Goal: Find contact information: Find contact information

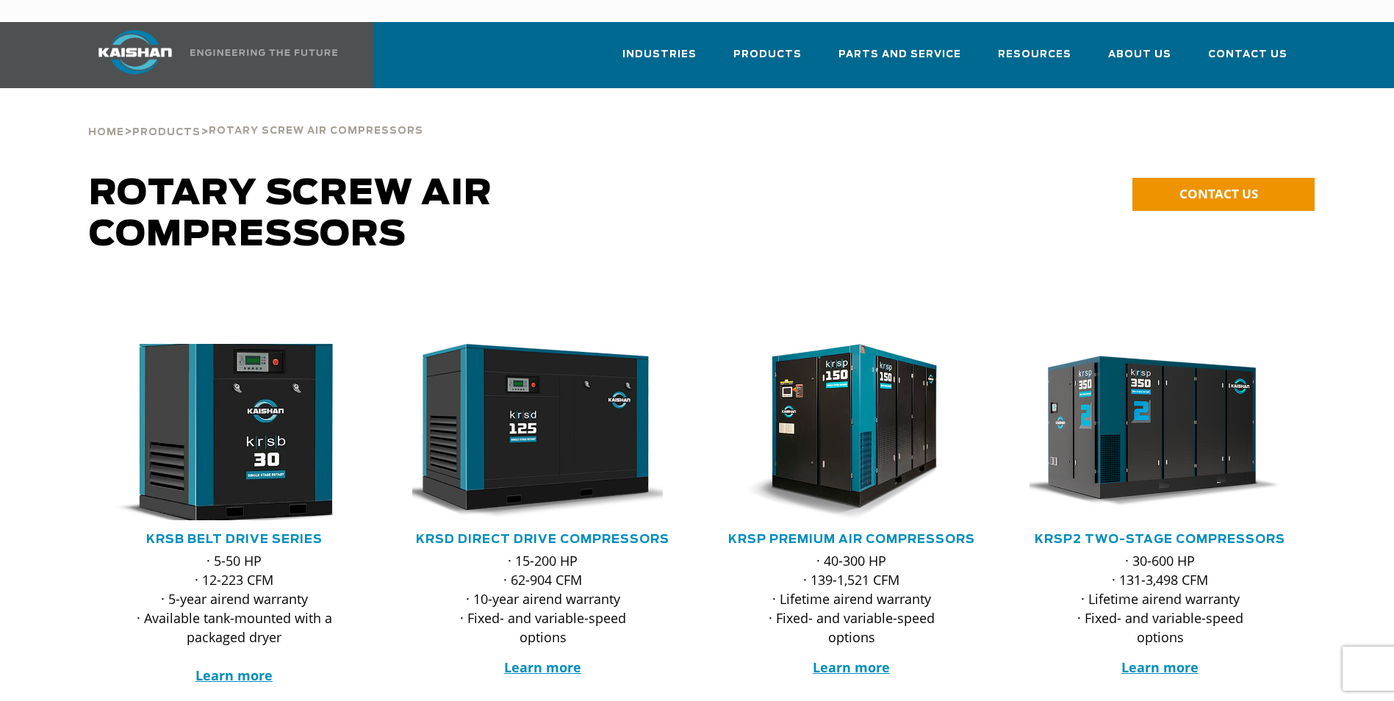
drag, startPoint x: 274, startPoint y: 384, endPoint x: 135, endPoint y: 395, distance: 139.4
click at [135, 395] on img at bounding box center [223, 432] width 288 height 194
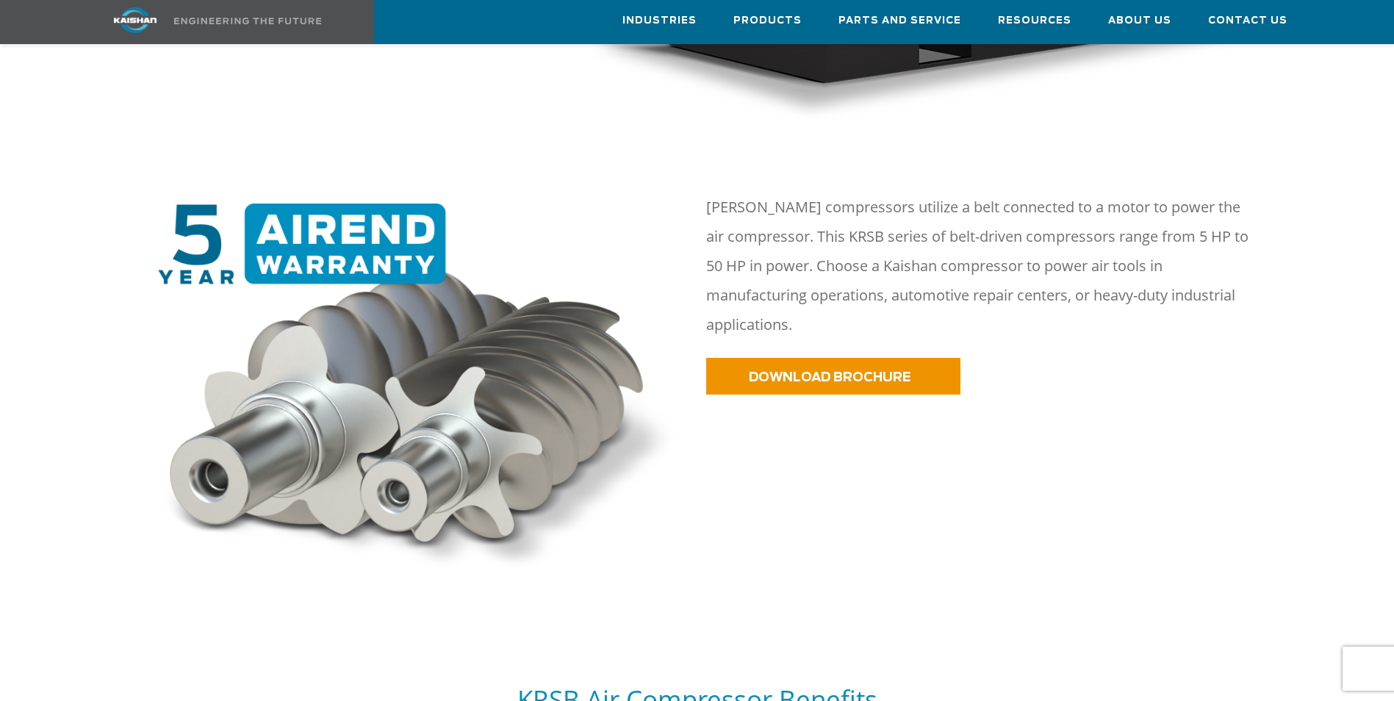
scroll to position [735, 0]
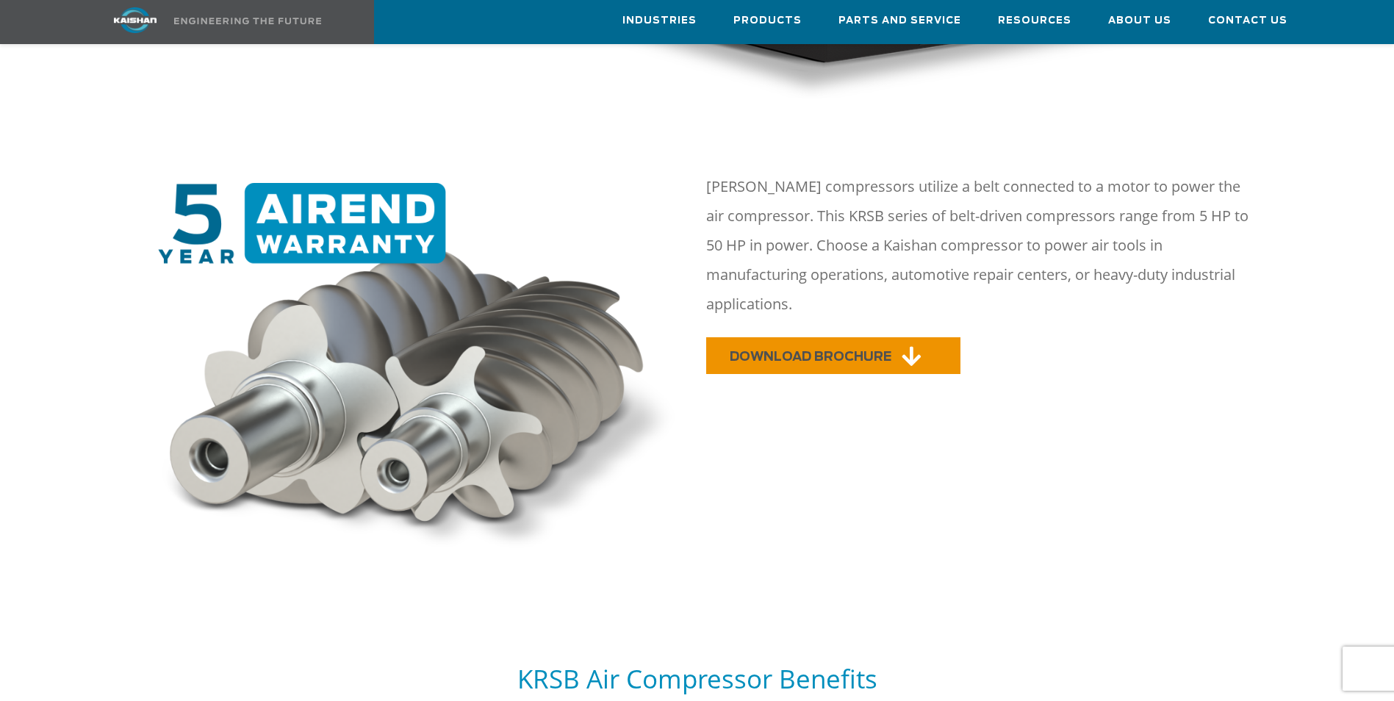
click at [782, 337] on link "DOWNLOAD BROCHURE" at bounding box center [833, 355] width 254 height 37
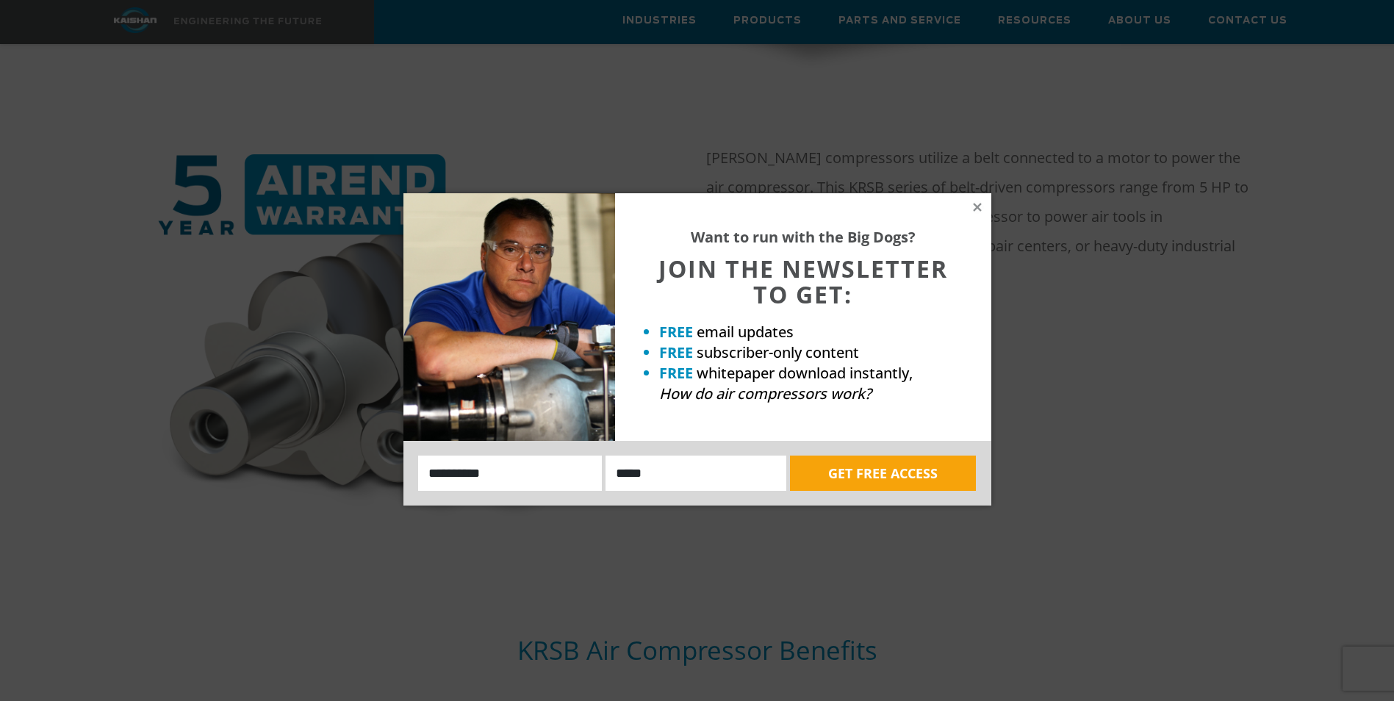
scroll to position [808, 0]
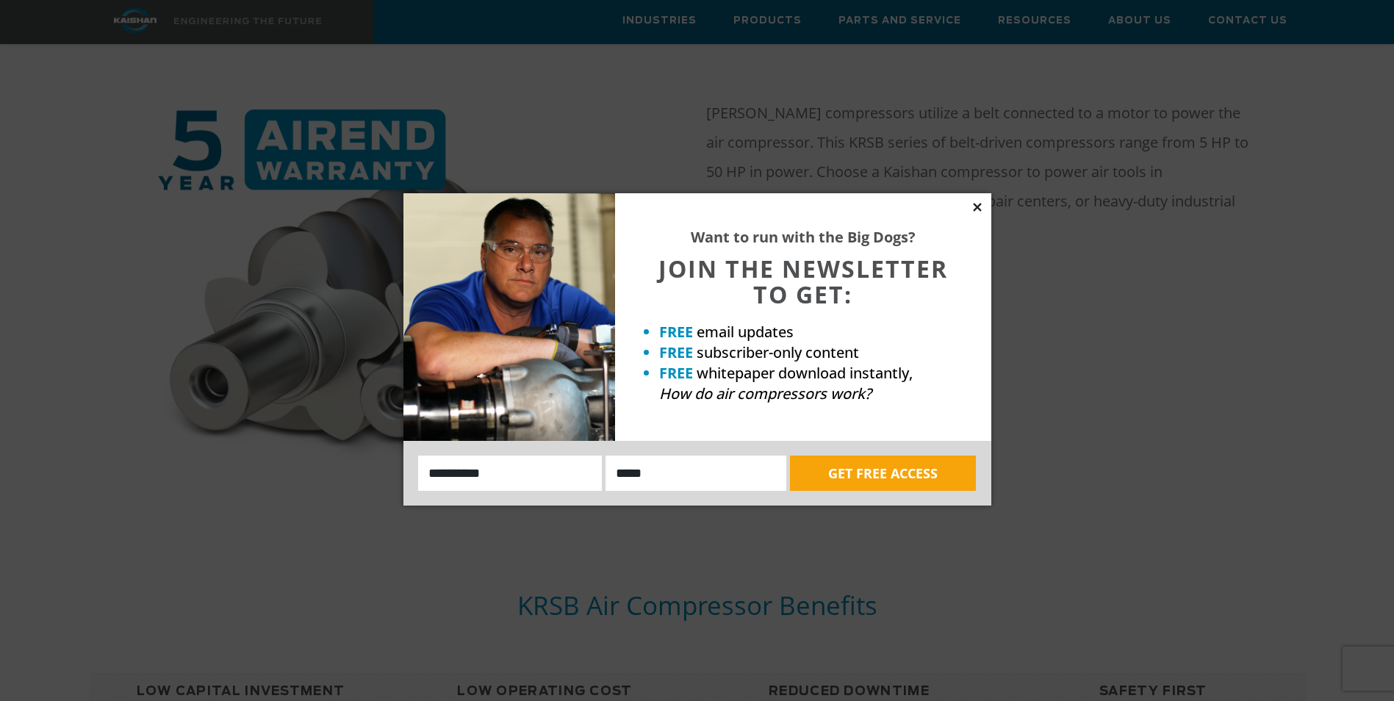
click at [979, 206] on icon at bounding box center [977, 207] width 13 height 13
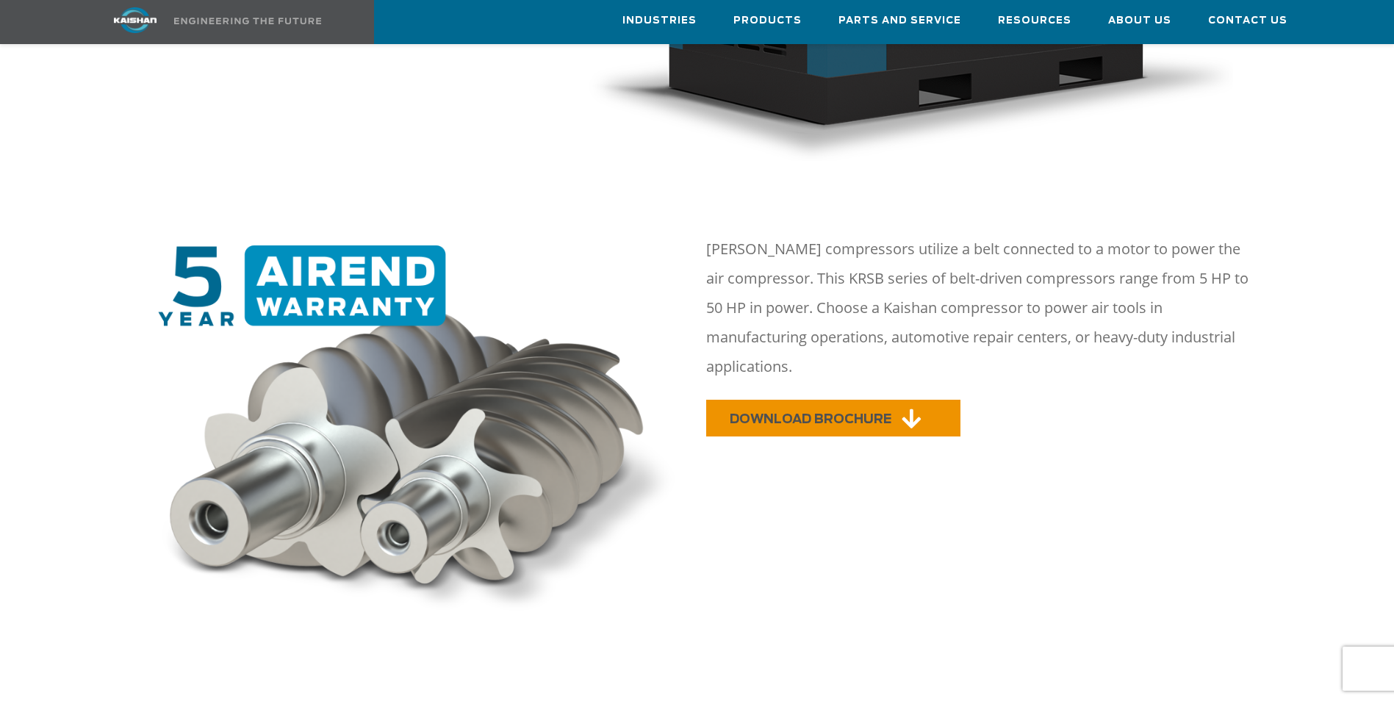
scroll to position [588, 0]
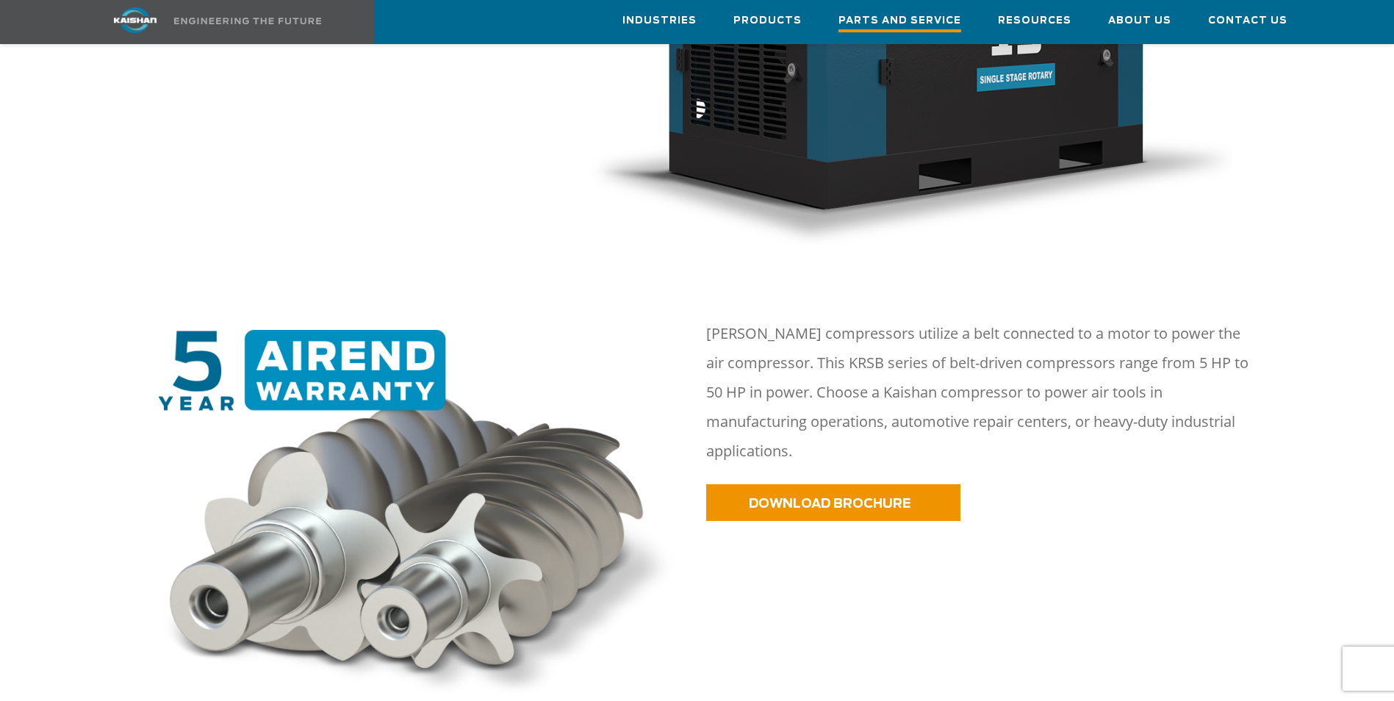
click at [914, 18] on span "Parts and Service" at bounding box center [899, 22] width 123 height 20
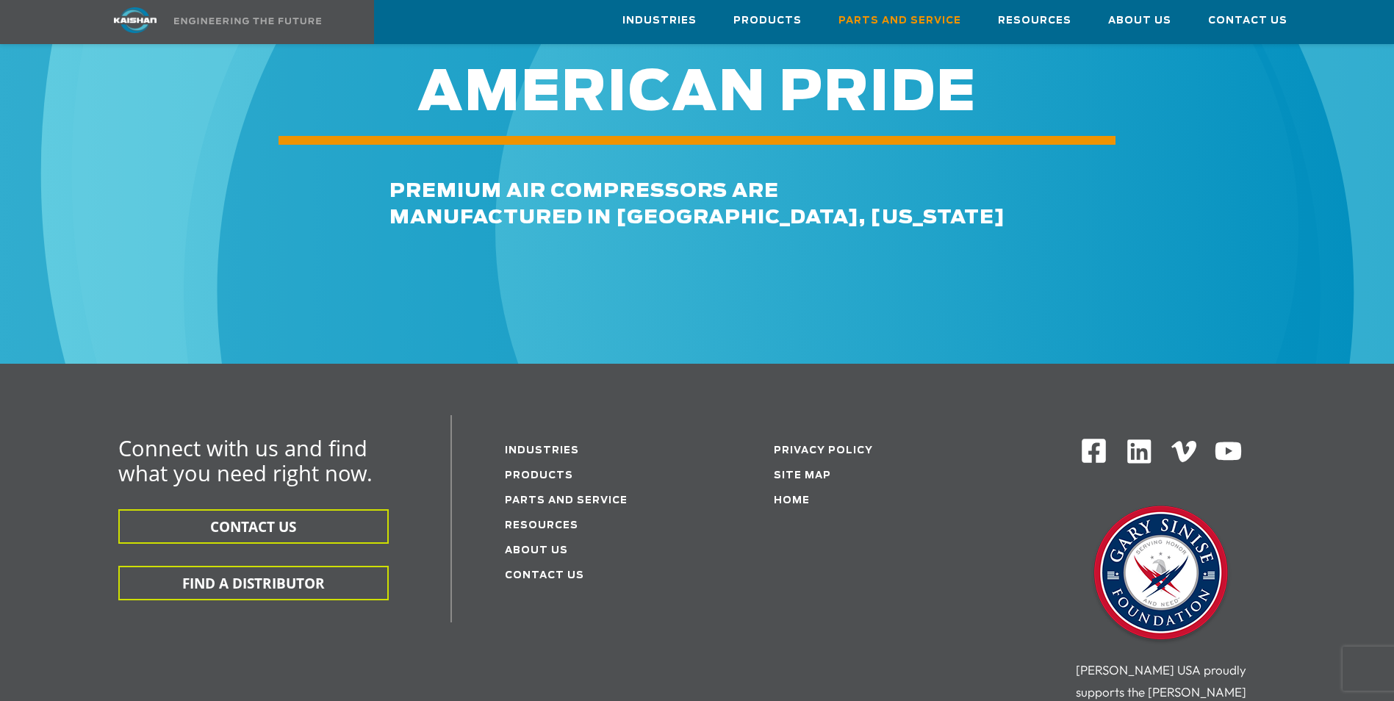
scroll to position [1763, 0]
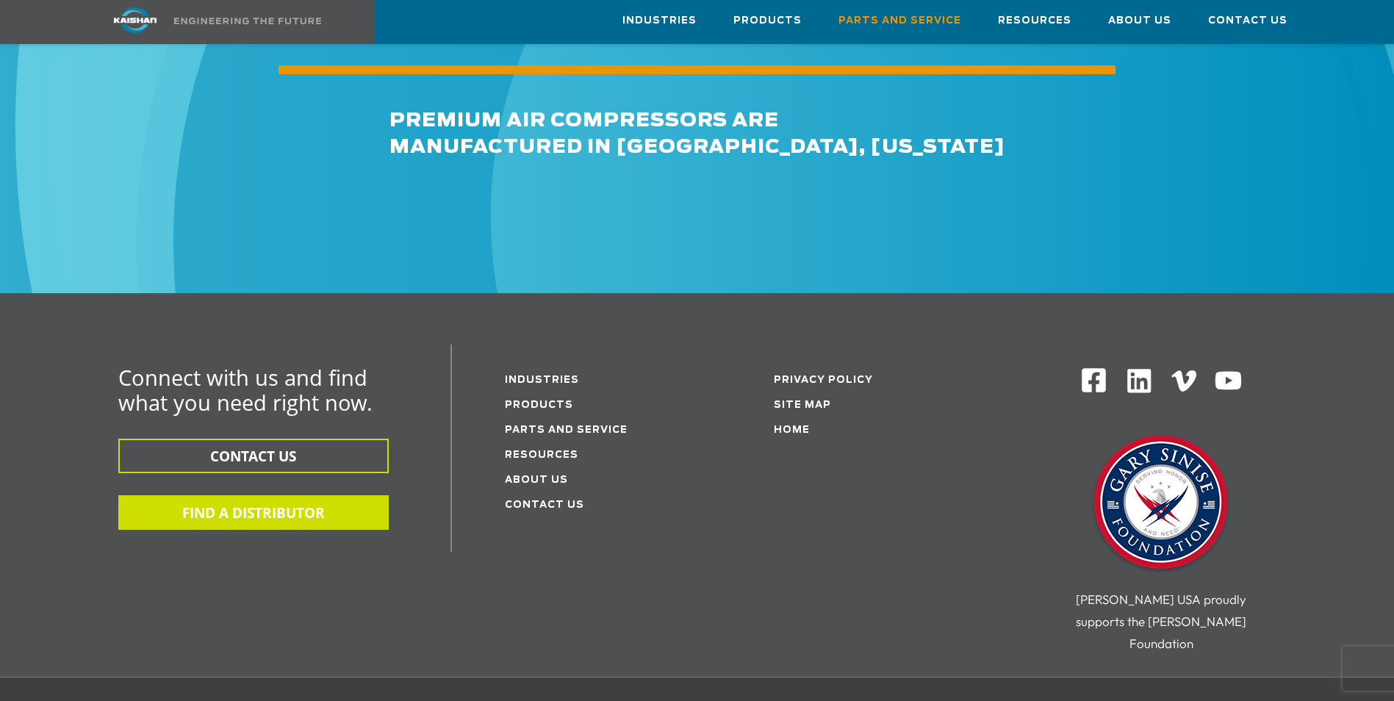
click at [295, 495] on button "FIND A DISTRIBUTOR" at bounding box center [253, 512] width 270 height 35
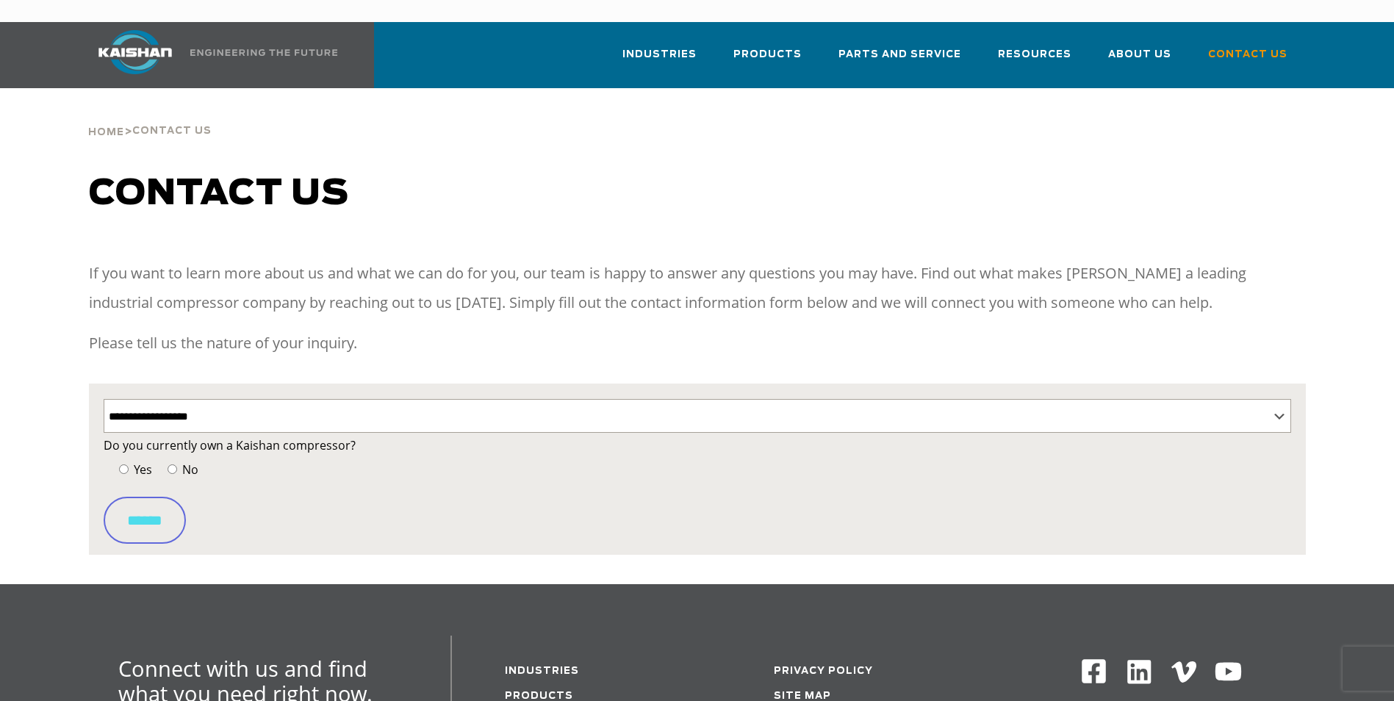
select select "**********"
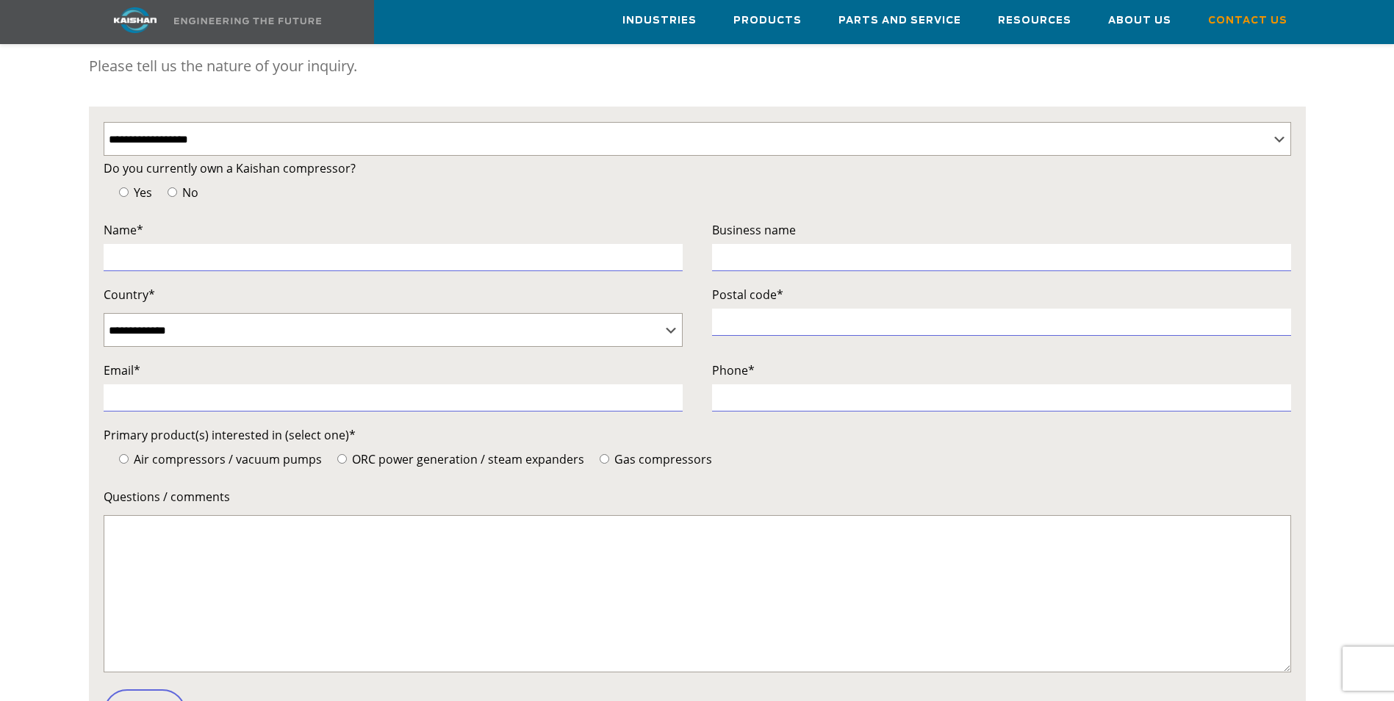
scroll to position [294, 0]
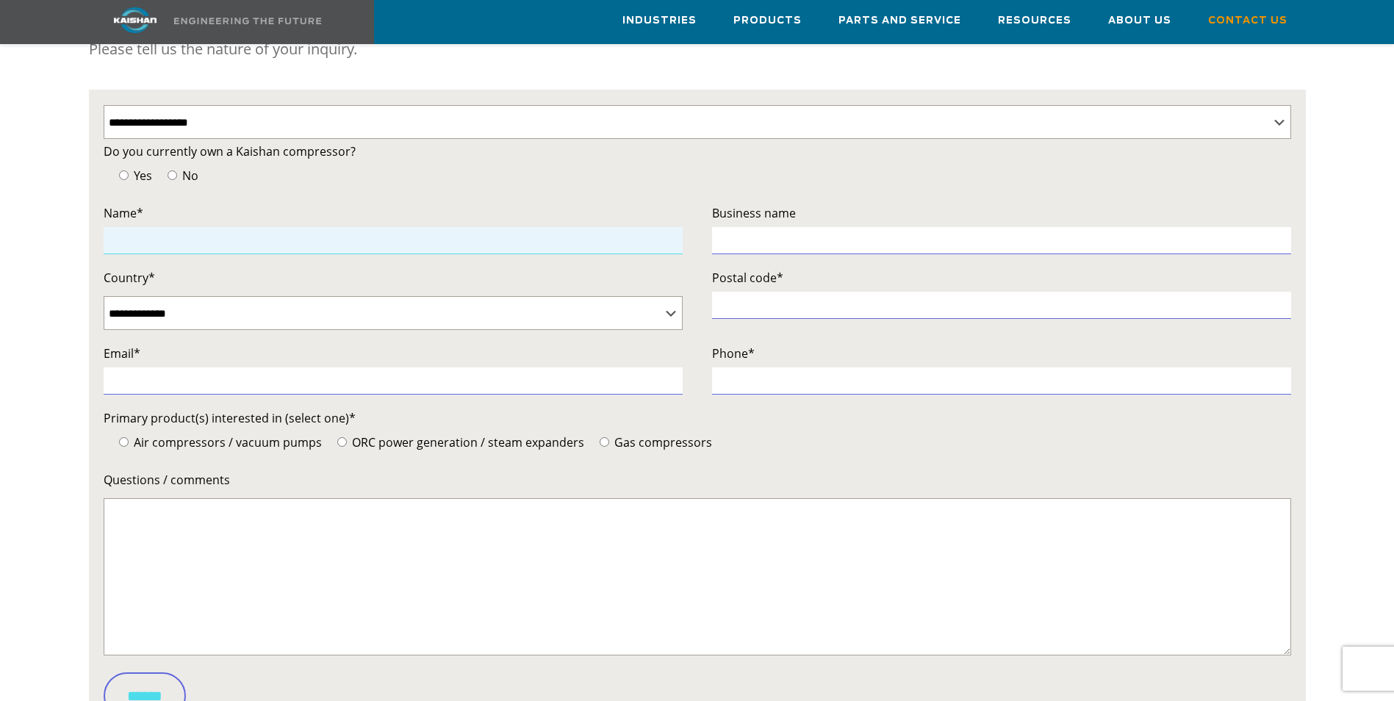
click at [190, 227] on input "Contact form" at bounding box center [393, 240] width 579 height 27
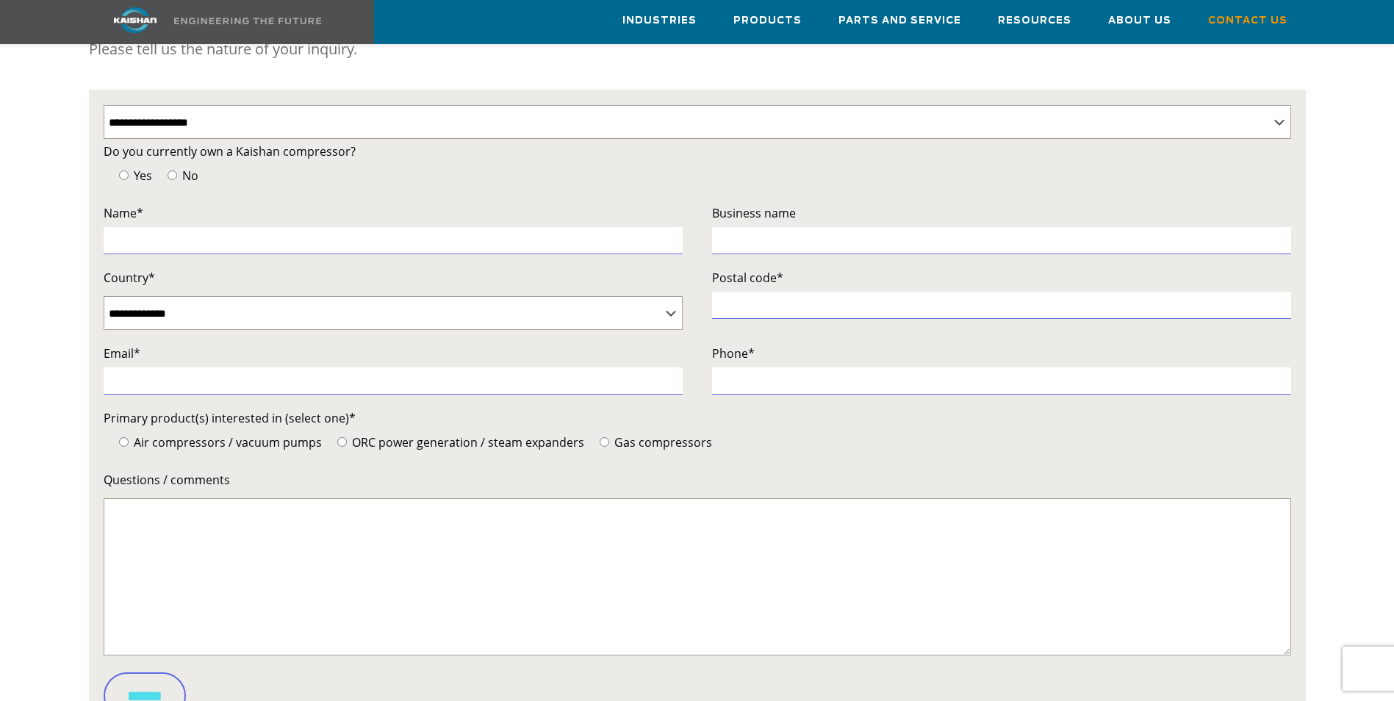
click at [30, 325] on div "**********" at bounding box center [697, 325] width 1394 height 891
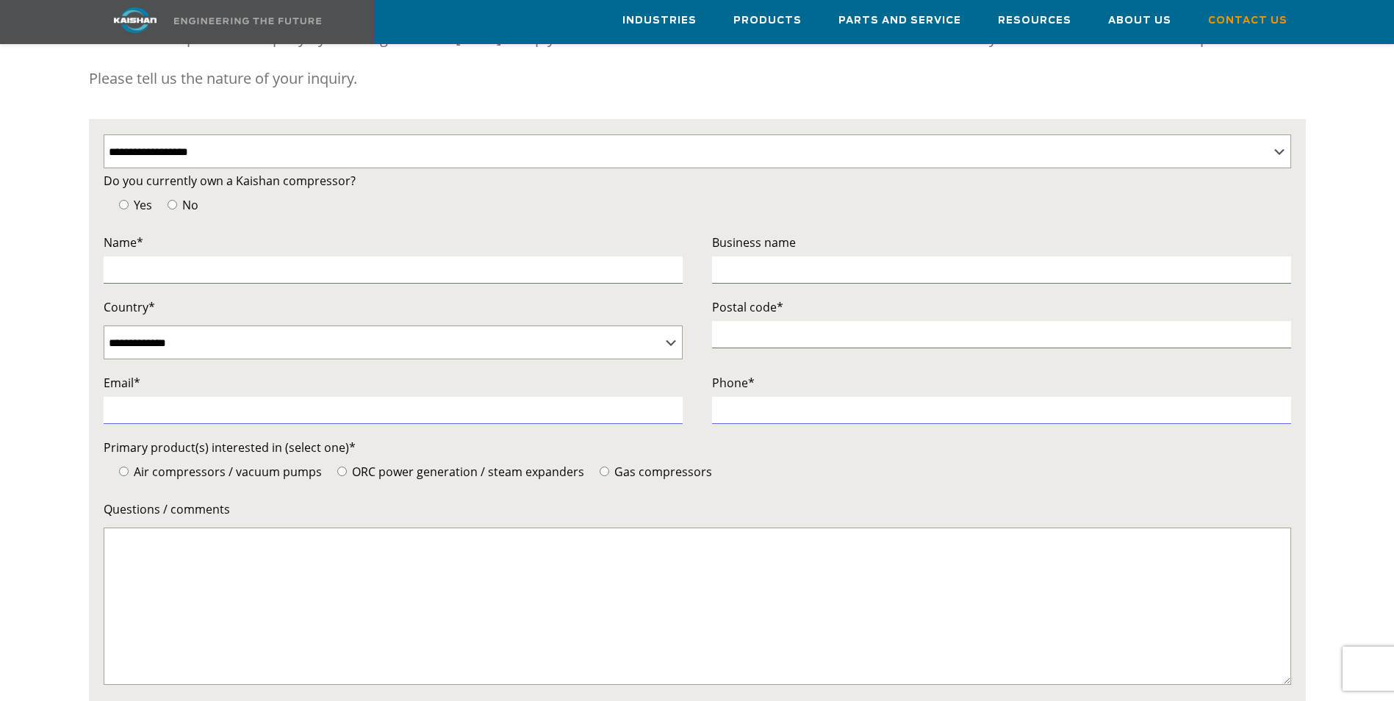
scroll to position [220, 0]
